Goal: Task Accomplishment & Management: Use online tool/utility

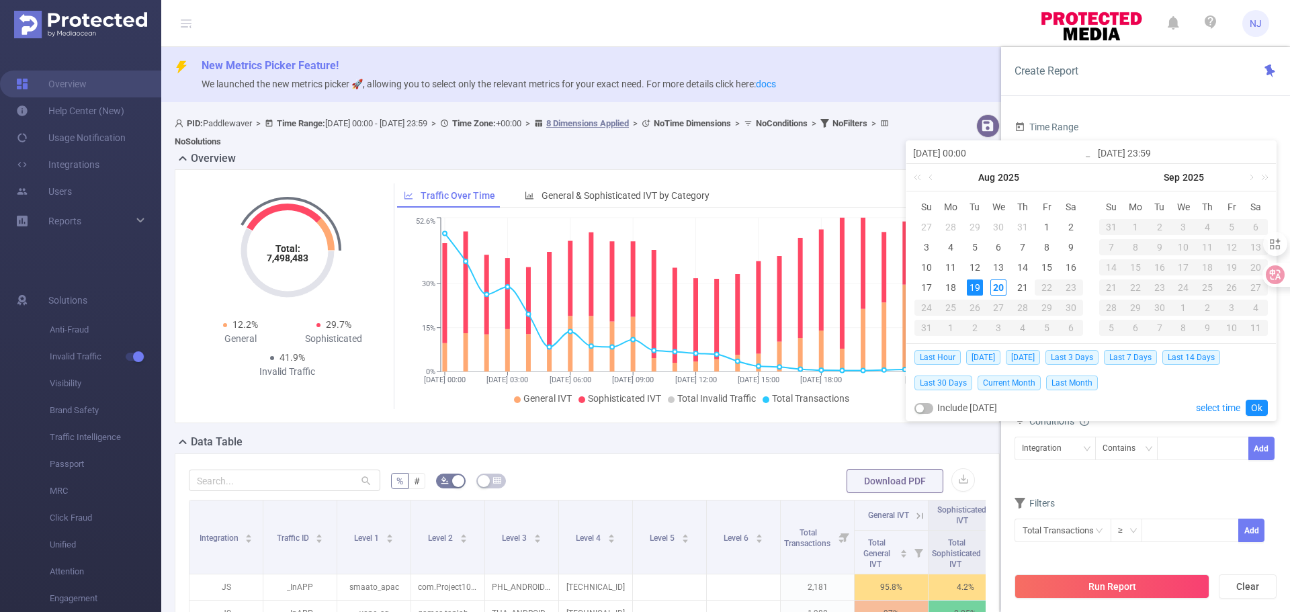
scroll to position [129, 0]
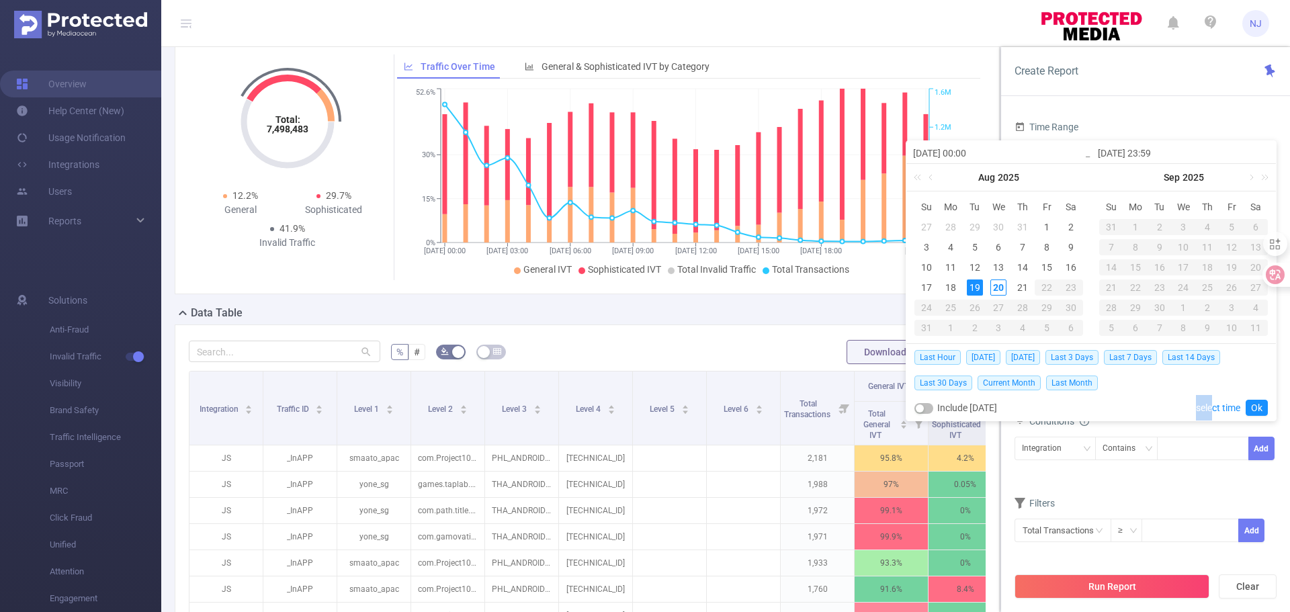
drag, startPoint x: 1213, startPoint y: 406, endPoint x: 1142, endPoint y: 417, distance: 71.3
click at [1142, 417] on div "Last Hour [DATE] [DATE] Last 3 Days Last 7 Days Last 14 Days Last 30 Days Curre…" at bounding box center [1090, 382] width 353 height 77
click at [1001, 286] on div "20" at bounding box center [998, 288] width 16 height 16
click at [993, 287] on div "20" at bounding box center [998, 288] width 16 height 16
type input "[DATE] 00:00"
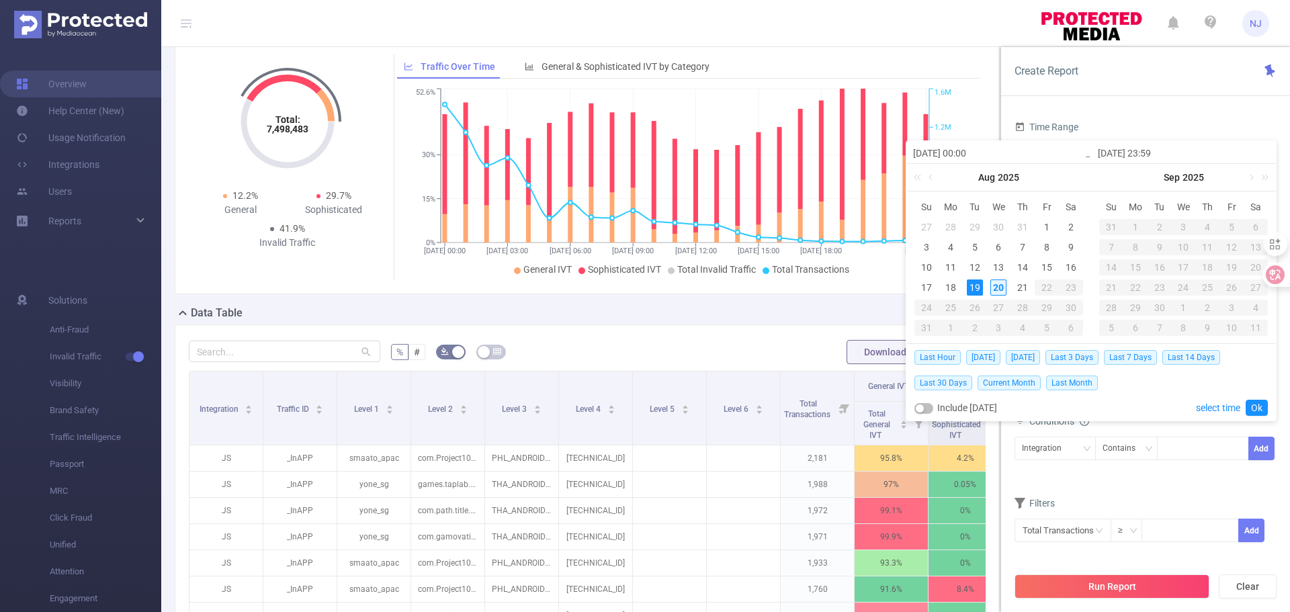
type input "[DATE] 23:59"
type input "[DATE] 00:00"
type input "[DATE] 23:59"
click at [993, 287] on div "20" at bounding box center [998, 288] width 16 height 16
click at [1214, 406] on link "select time" at bounding box center [1218, 408] width 44 height 26
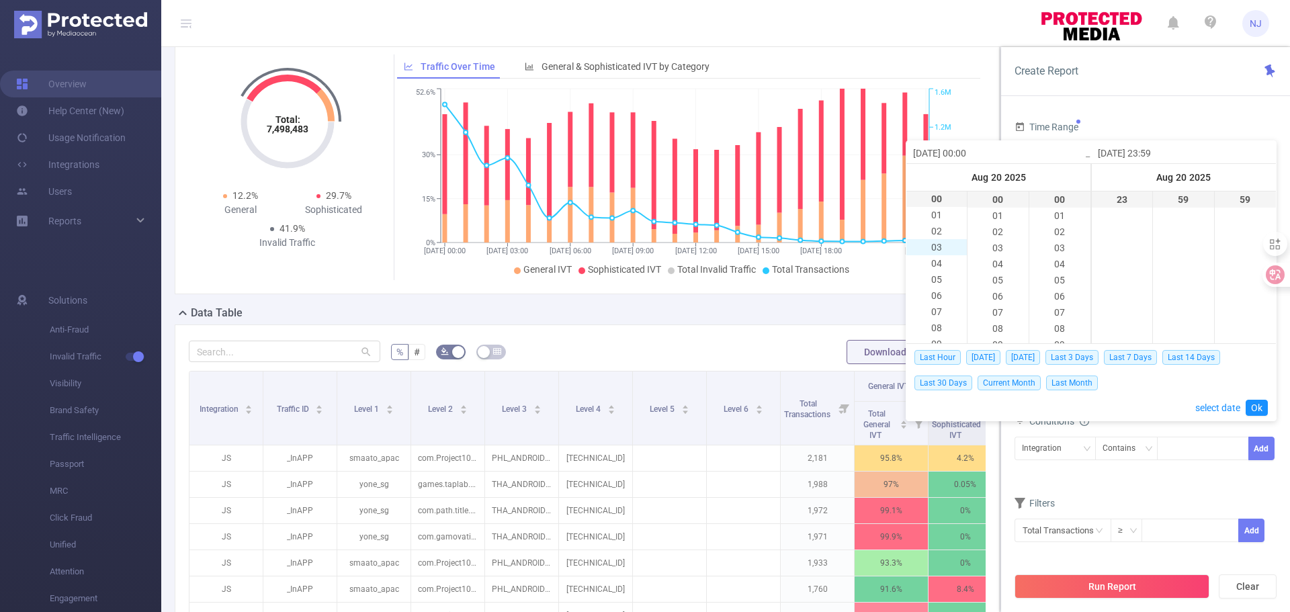
scroll to position [0, 0]
click at [939, 262] on li "04" at bounding box center [936, 264] width 60 height 16
type input "[DATE] 04:00"
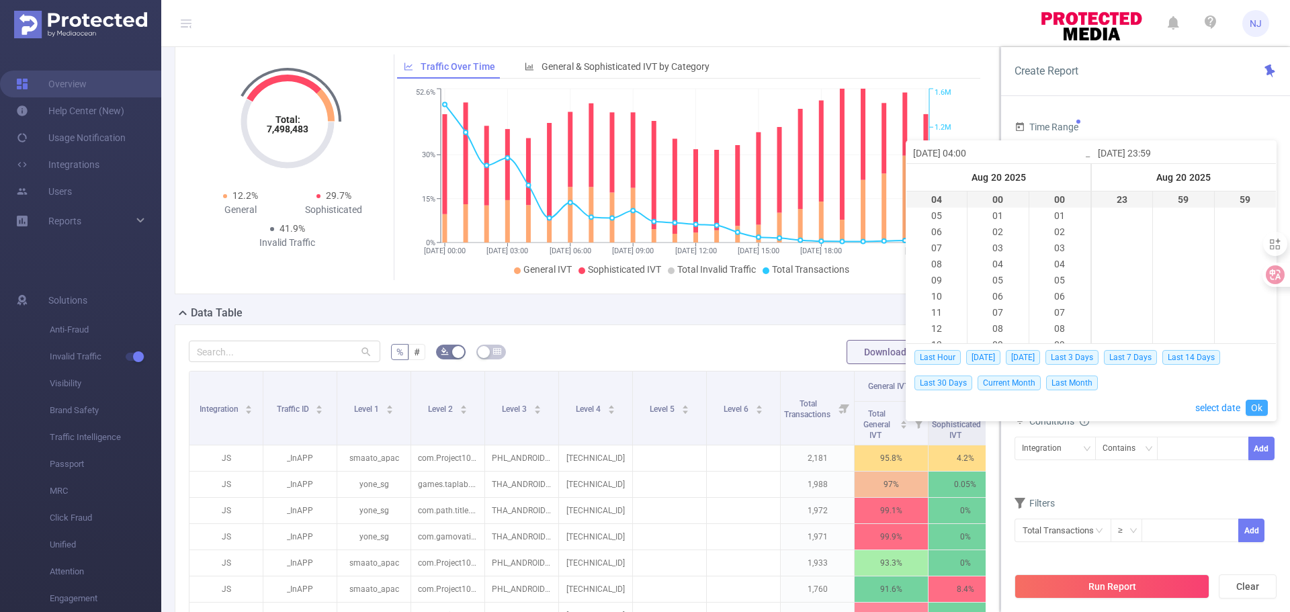
click at [1259, 409] on link "Ok" at bounding box center [1257, 408] width 22 height 16
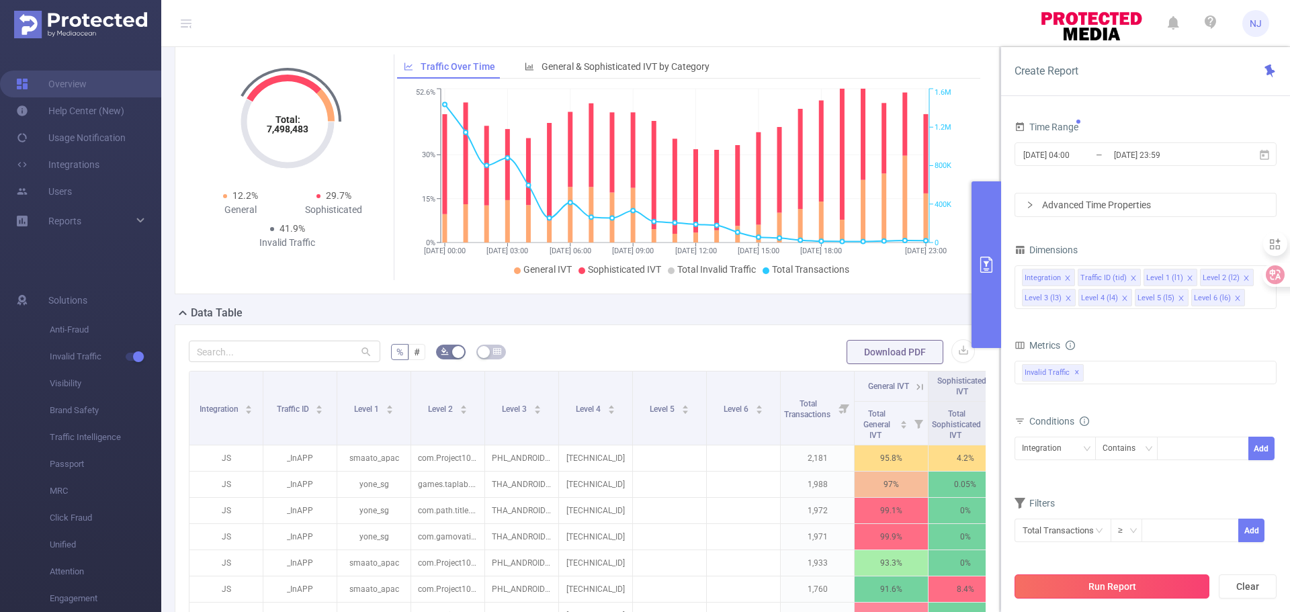
click at [1128, 583] on button "Run Report" at bounding box center [1112, 586] width 195 height 24
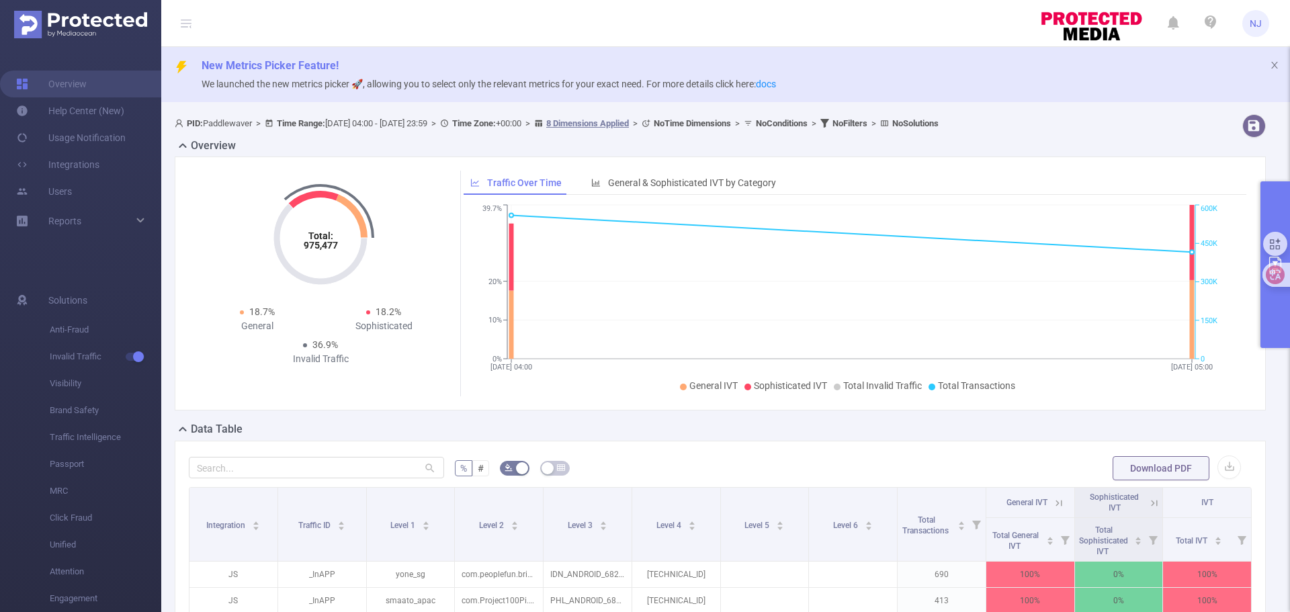
click at [1284, 310] on button "primary" at bounding box center [1275, 264] width 30 height 167
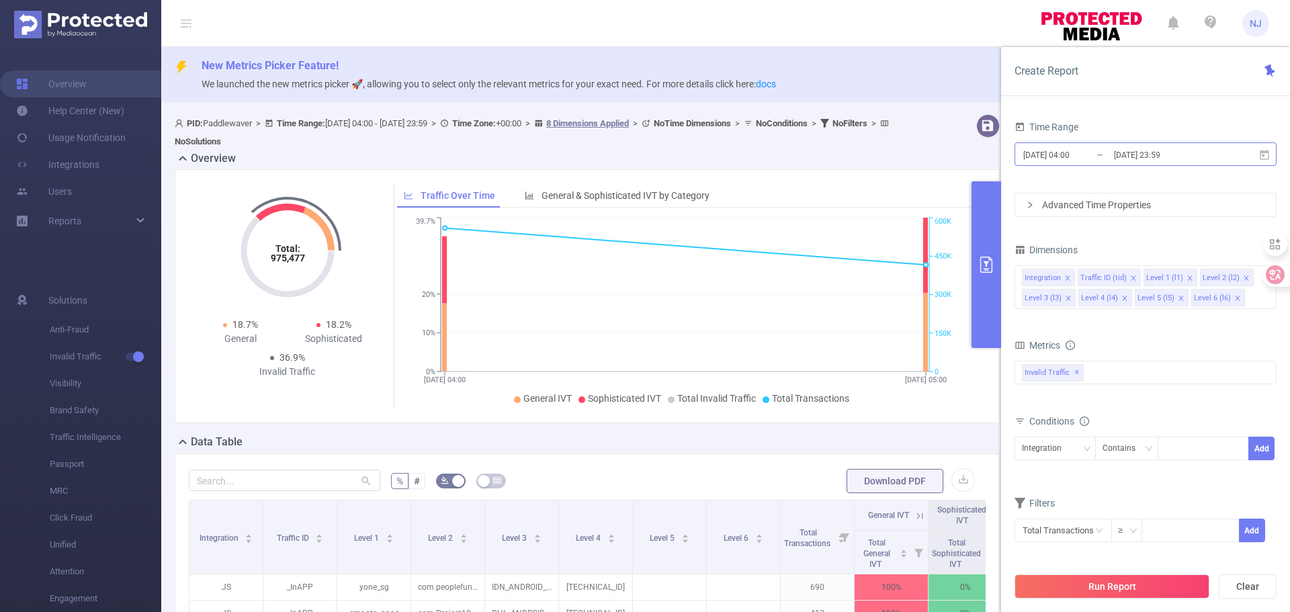
click at [1077, 151] on input "[DATE] 04:00" at bounding box center [1076, 155] width 109 height 18
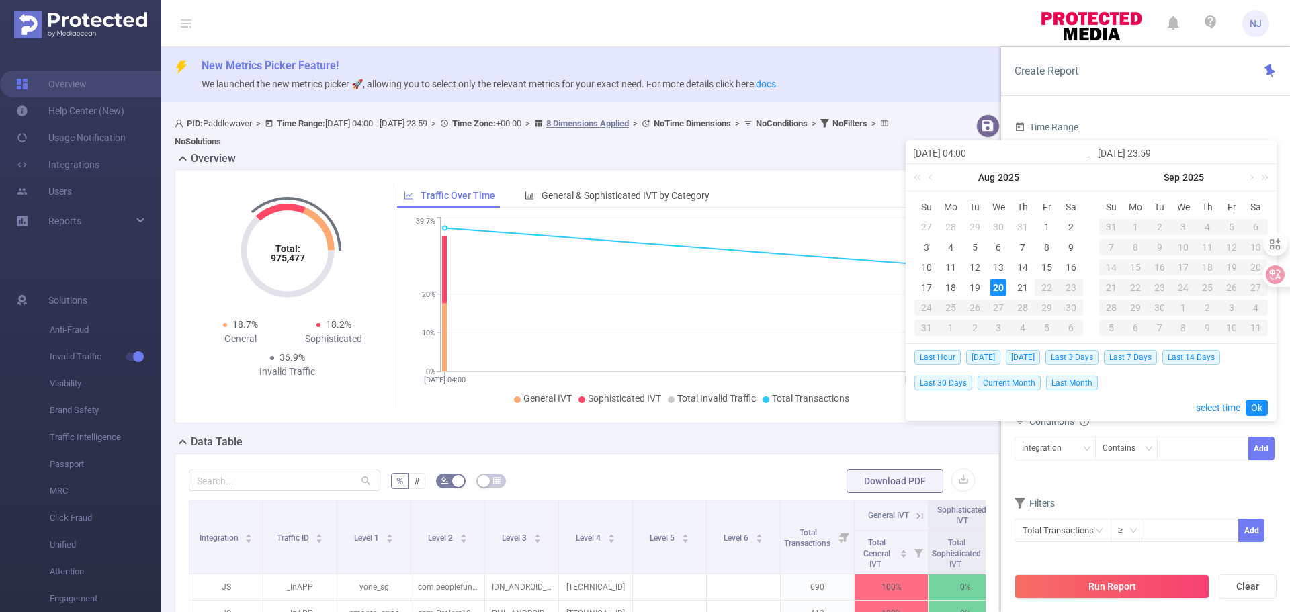
click at [995, 289] on div "20" at bounding box center [998, 288] width 16 height 16
click at [1220, 408] on link "select time" at bounding box center [1218, 408] width 44 height 26
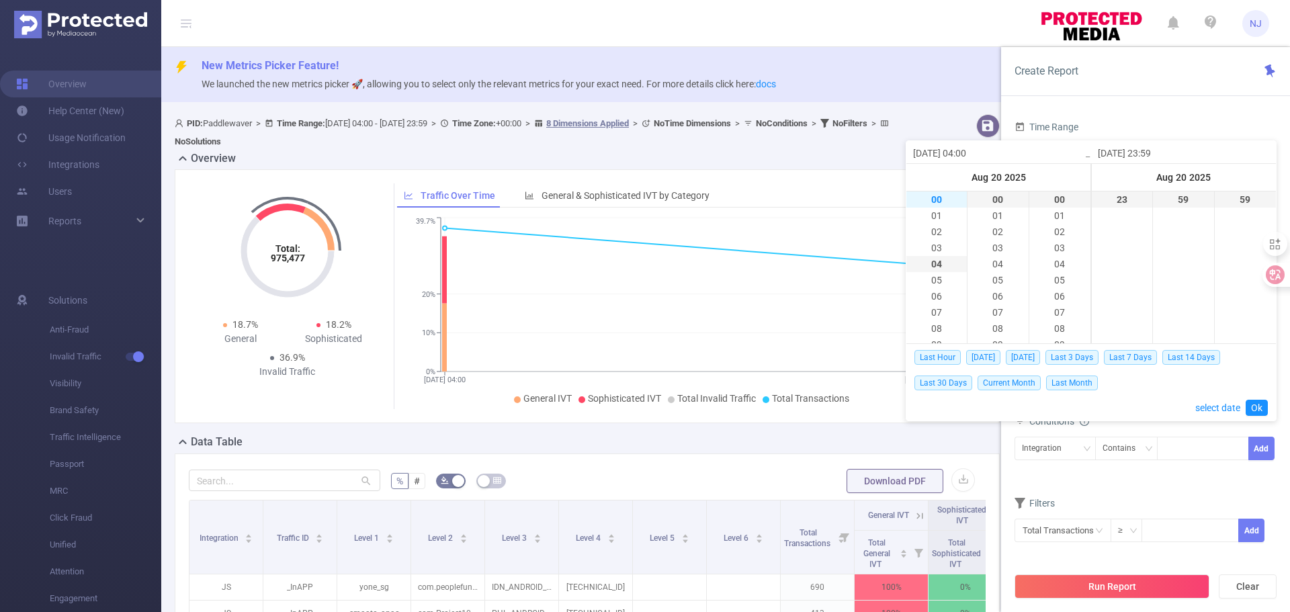
click at [938, 199] on li "00" at bounding box center [936, 199] width 60 height 16
type input "[DATE] 00:00"
click at [1258, 408] on link "Ok" at bounding box center [1257, 408] width 22 height 16
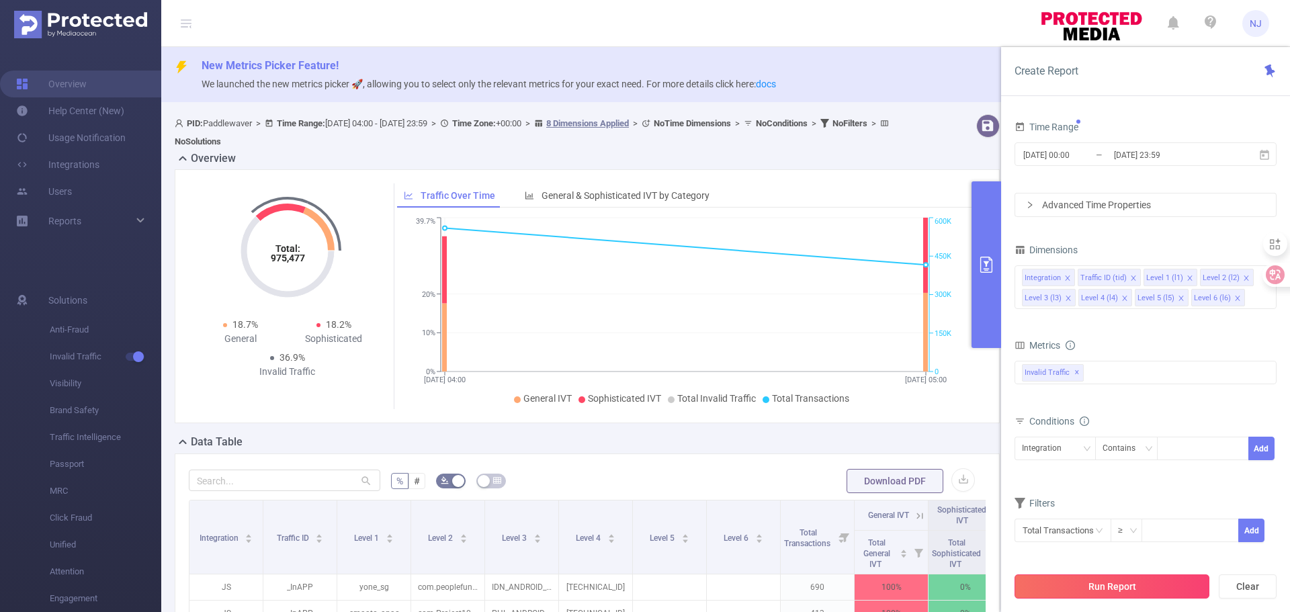
click at [1138, 592] on button "Run Report" at bounding box center [1112, 586] width 195 height 24
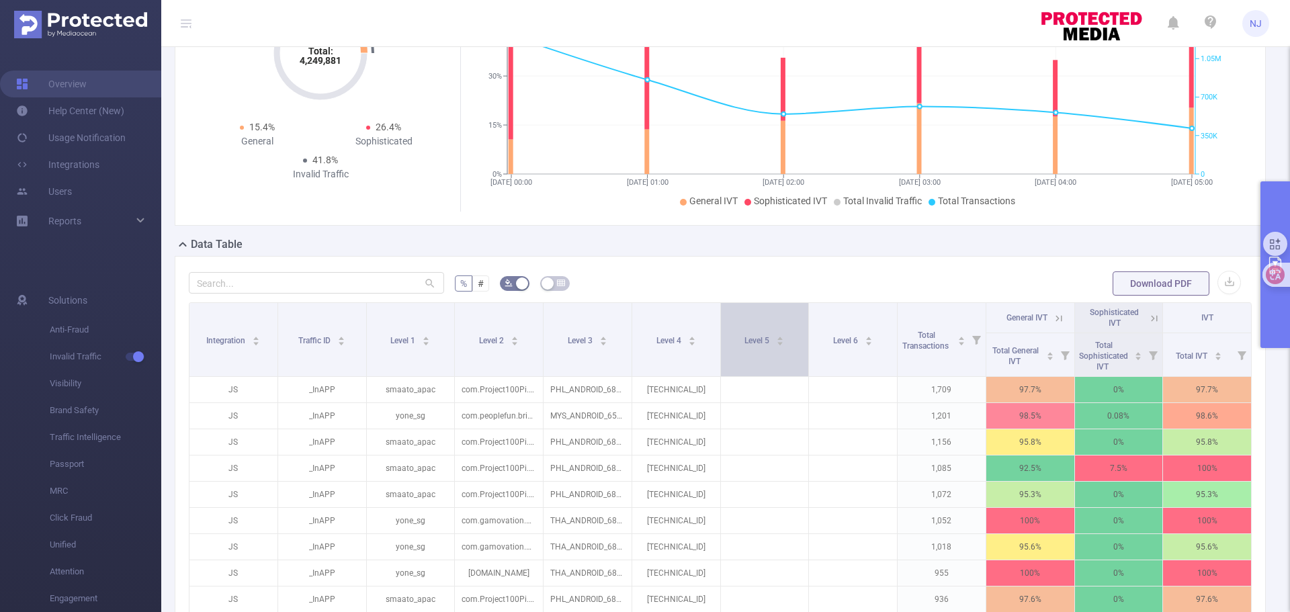
scroll to position [398, 0]
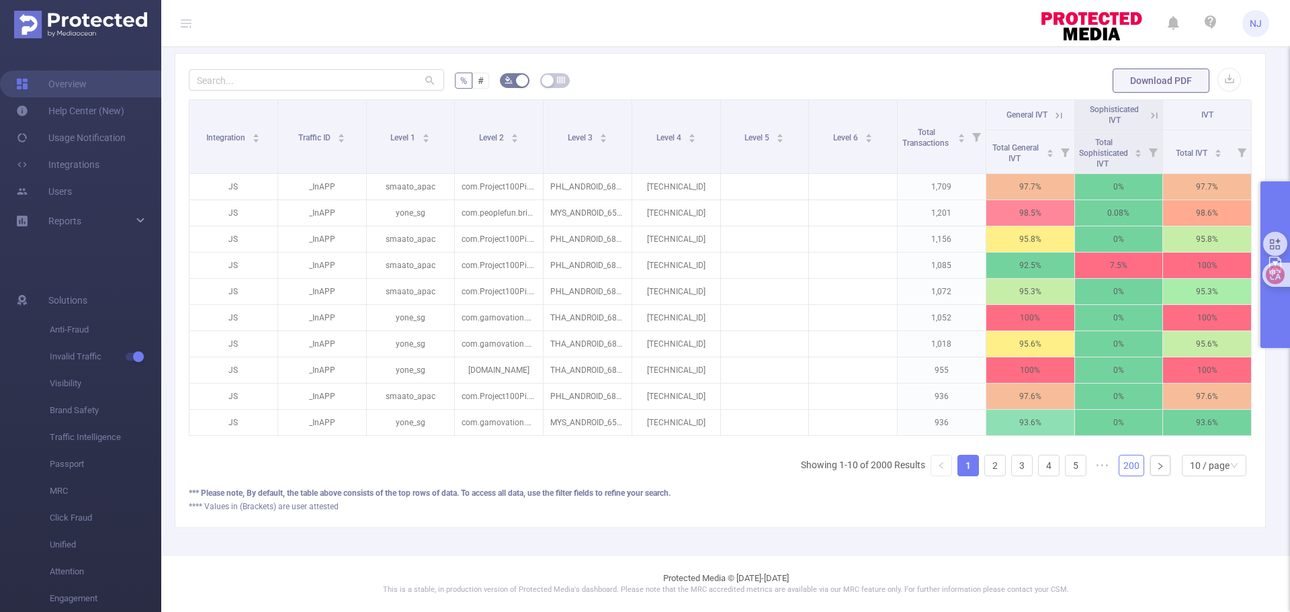
click at [1119, 462] on link "200" at bounding box center [1131, 466] width 24 height 20
